Goal: Information Seeking & Learning: Learn about a topic

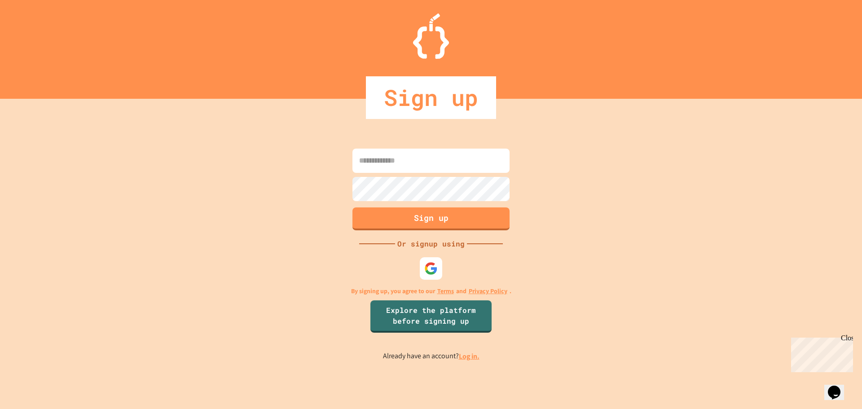
click at [467, 355] on link "Log in." at bounding box center [469, 355] width 21 height 9
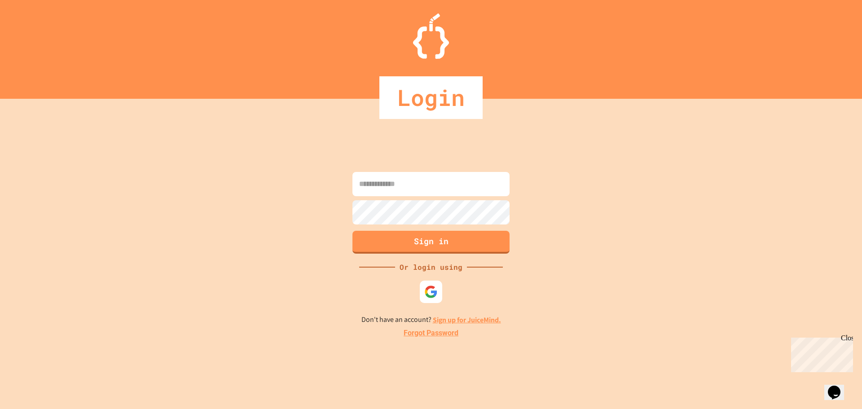
click at [483, 319] on link "Sign up for JuiceMind." at bounding box center [467, 319] width 68 height 9
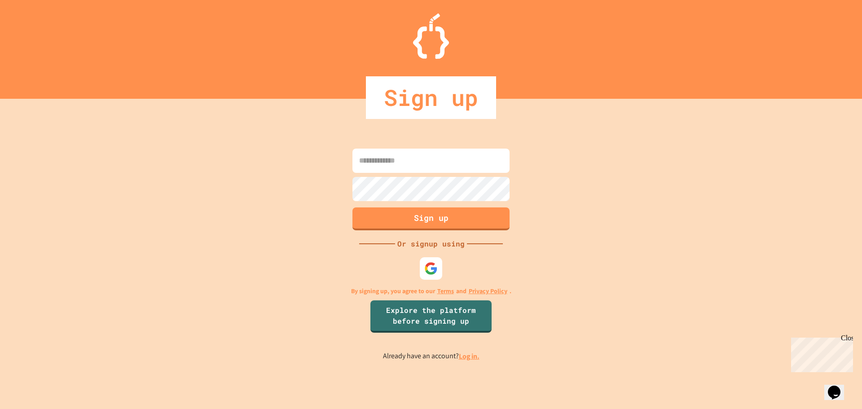
click at [474, 352] on link "Log in." at bounding box center [469, 355] width 21 height 9
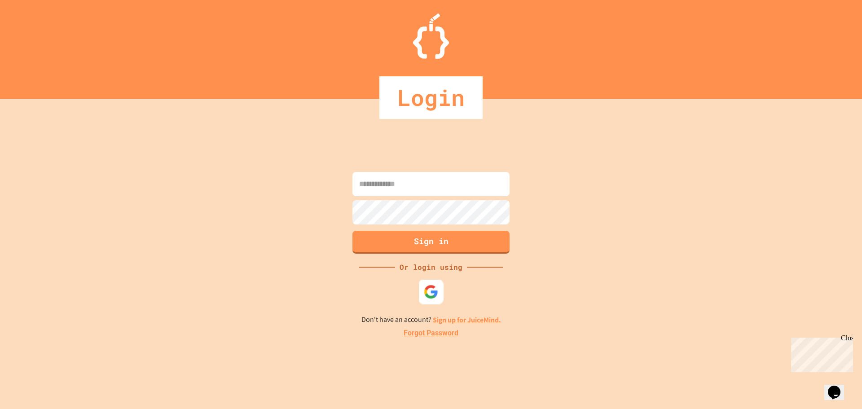
click at [428, 290] on img at bounding box center [431, 291] width 15 height 15
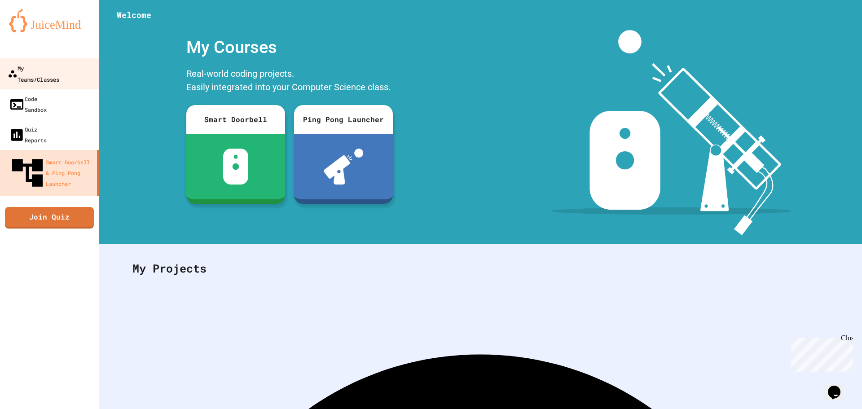
click at [79, 73] on link "My Teams/Classes" at bounding box center [50, 73] width 102 height 31
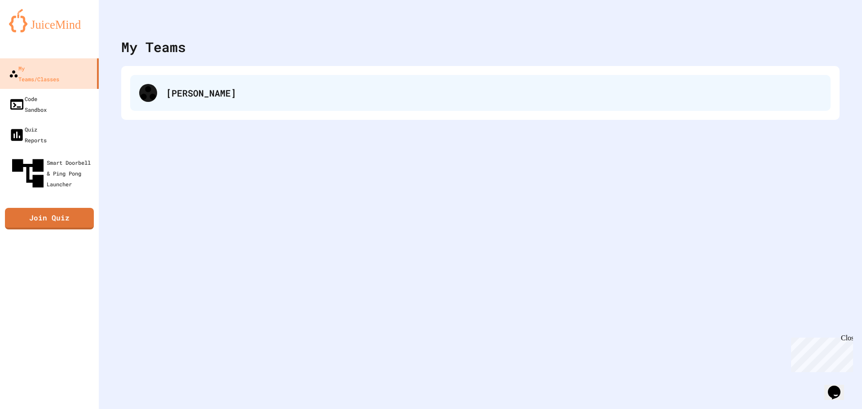
click at [309, 103] on div "[PERSON_NAME]" at bounding box center [480, 93] width 700 height 36
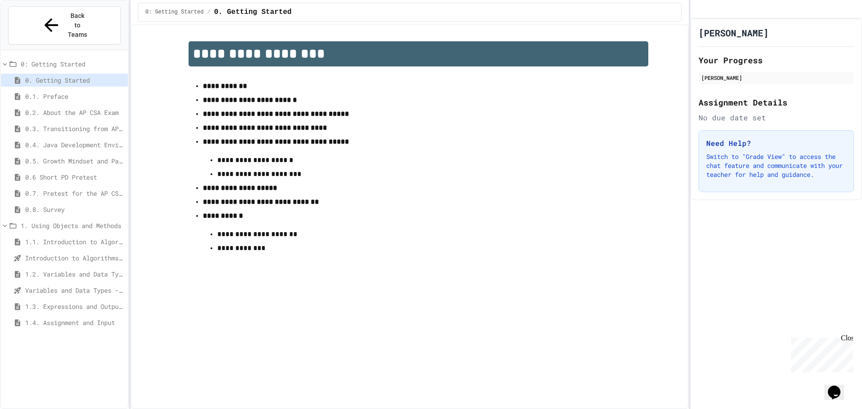
click at [120, 318] on span "1.4. Assignment and Input" at bounding box center [74, 322] width 99 height 9
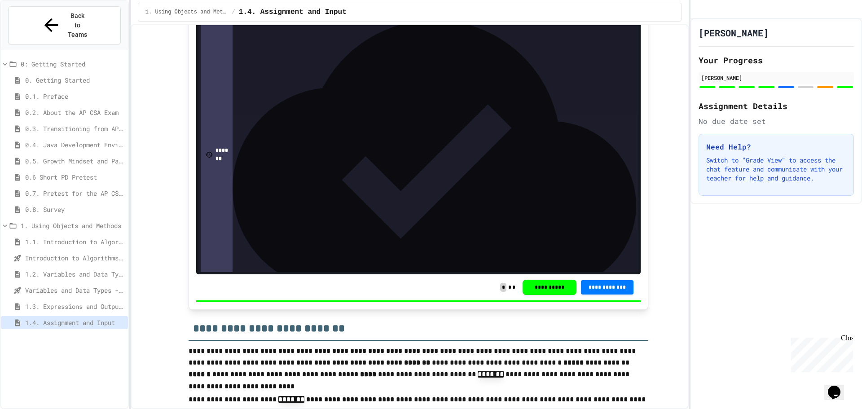
scroll to position [2603, 0]
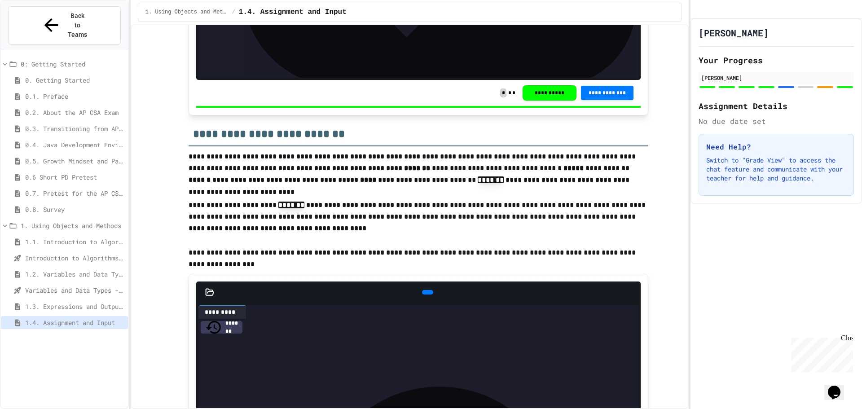
click at [817, 89] on div at bounding box center [775, 87] width 155 height 4
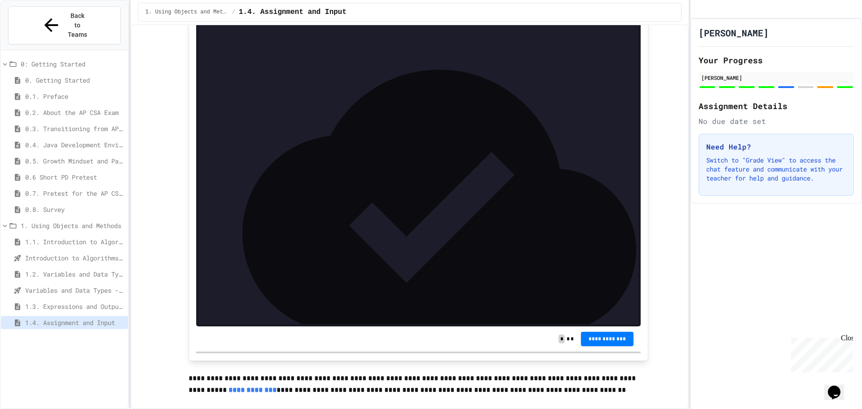
scroll to position [3501, 0]
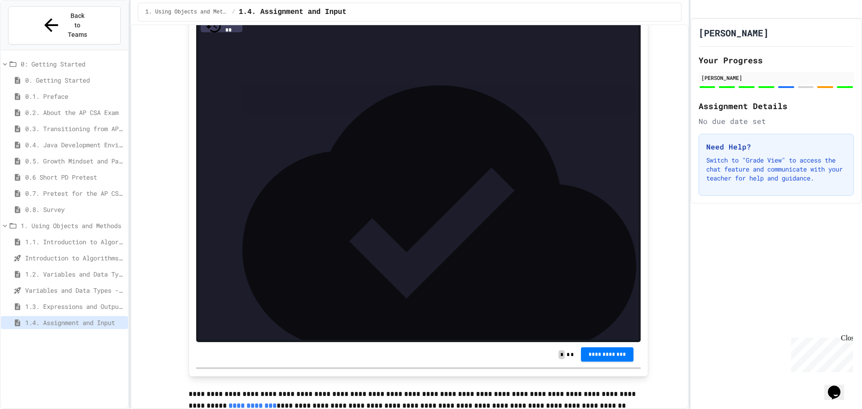
click at [605, 358] on span "**********" at bounding box center [607, 354] width 39 height 7
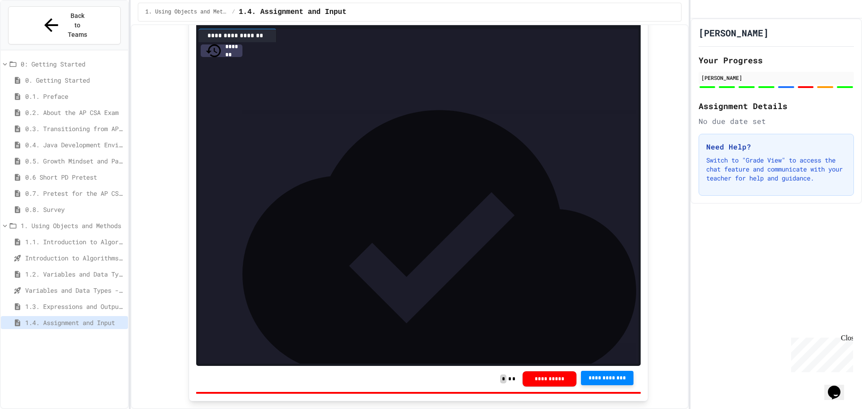
scroll to position [3456, 0]
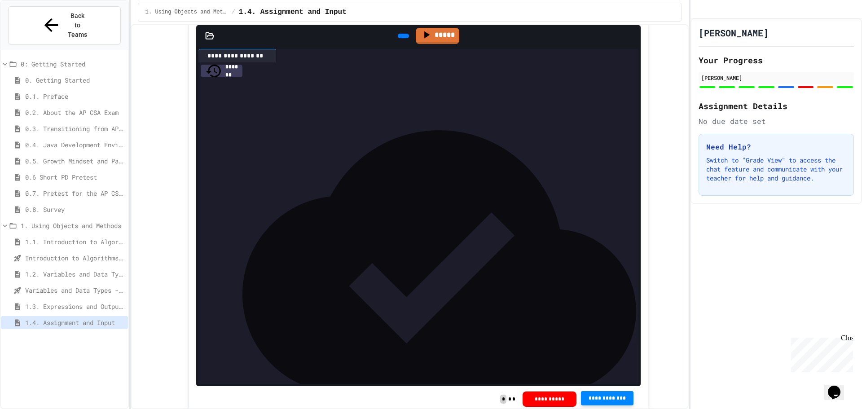
drag, startPoint x: 300, startPoint y: 205, endPoint x: 358, endPoint y: 206, distance: 57.9
click at [355, 172] on div "**********" at bounding box center [420, 167] width 412 height 9
click at [381, 172] on div "**********" at bounding box center [420, 167] width 412 height 9
click at [402, 36] on icon at bounding box center [402, 36] width 0 height 0
